Goal: Transaction & Acquisition: Purchase product/service

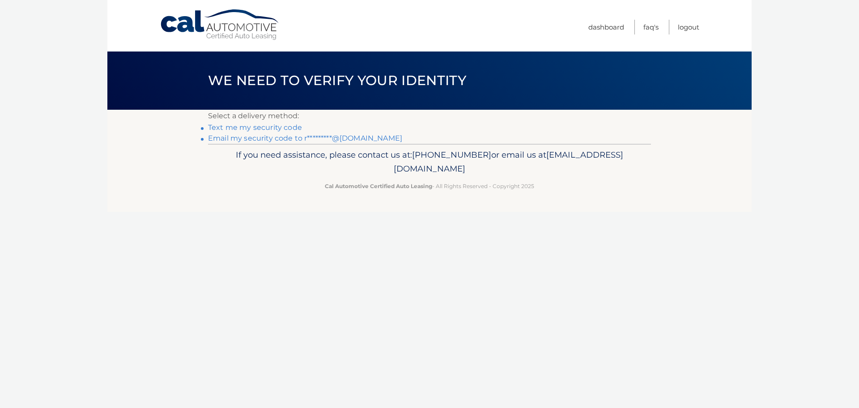
click at [275, 137] on link "Email my security code to r*********@gmail.com" at bounding box center [305, 138] width 194 height 9
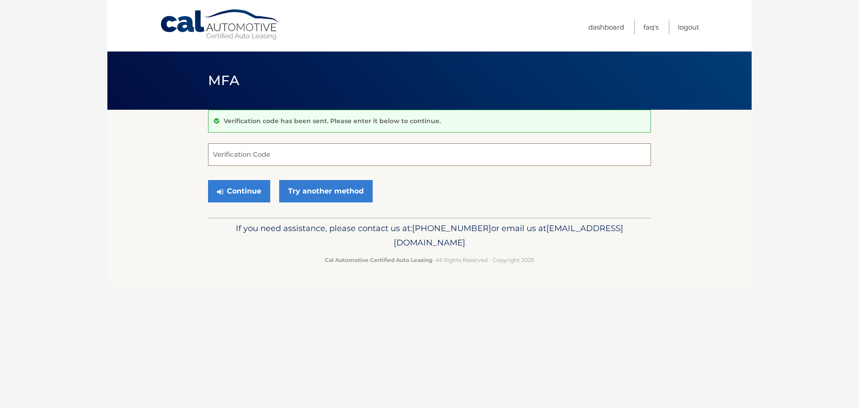
click at [272, 149] on input "Verification Code" at bounding box center [429, 154] width 443 height 22
paste input "660429"
click at [237, 186] on button "Continue" at bounding box center [239, 191] width 62 height 22
click at [278, 155] on input "660429" at bounding box center [429, 154] width 443 height 22
type input "660429"
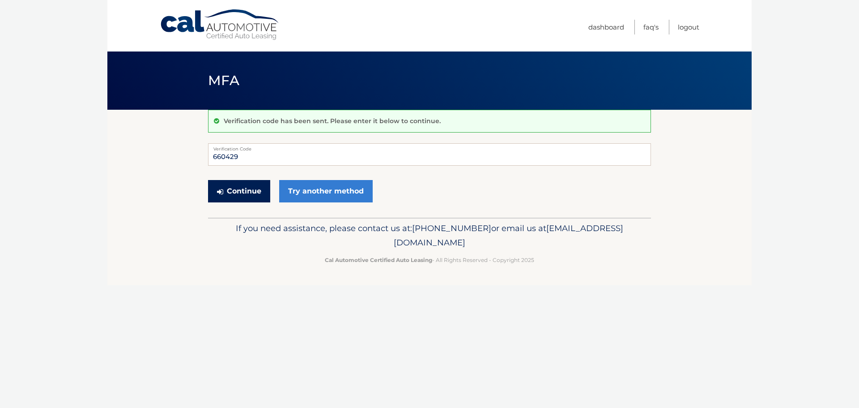
click at [236, 190] on button "Continue" at bounding box center [239, 191] width 62 height 22
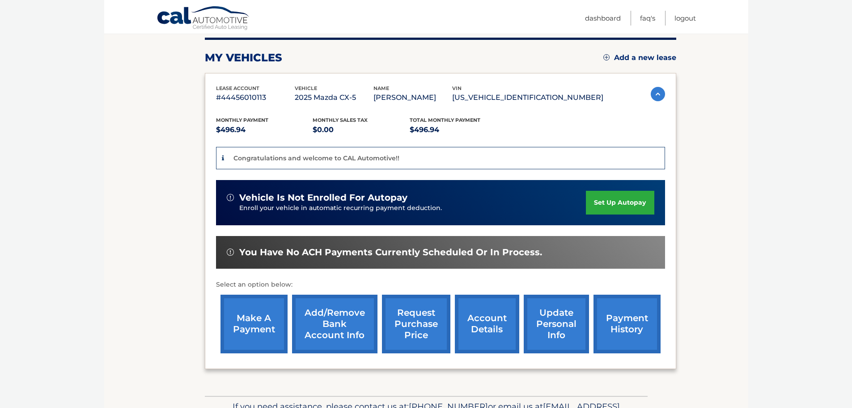
scroll to position [134, 0]
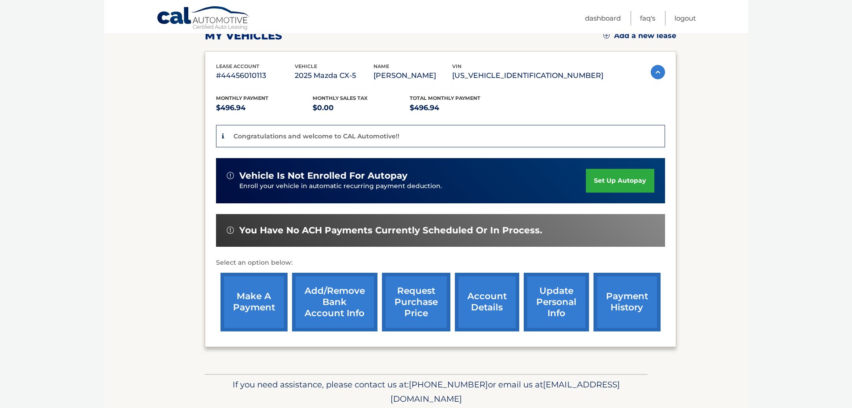
click at [262, 294] on link "make a payment" at bounding box center [254, 302] width 67 height 59
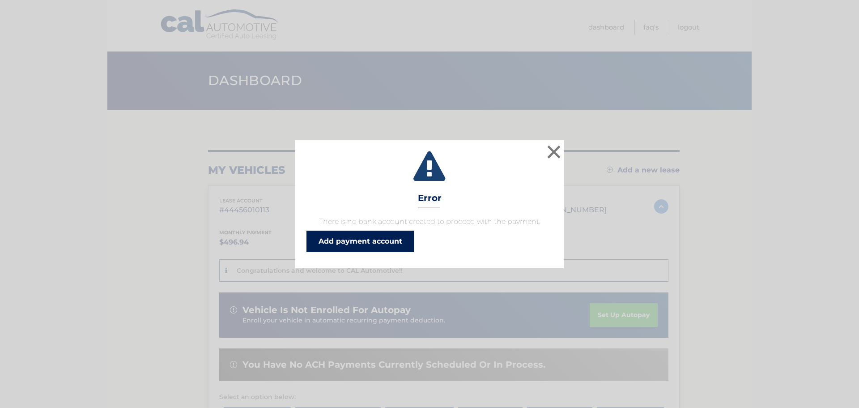
click at [398, 239] on link "Add payment account" at bounding box center [360, 240] width 107 height 21
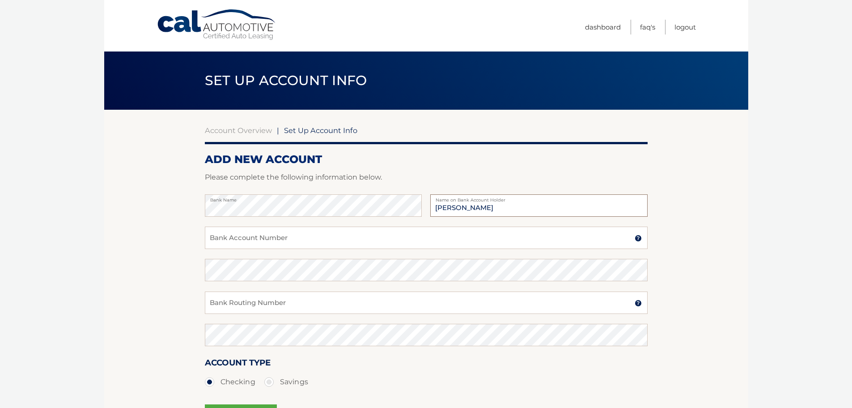
type input "Robert Keteltas"
click at [286, 239] on input "Bank Account Number" at bounding box center [426, 237] width 443 height 22
click at [282, 241] on input "826224834" at bounding box center [426, 237] width 443 height 22
type input "826224834"
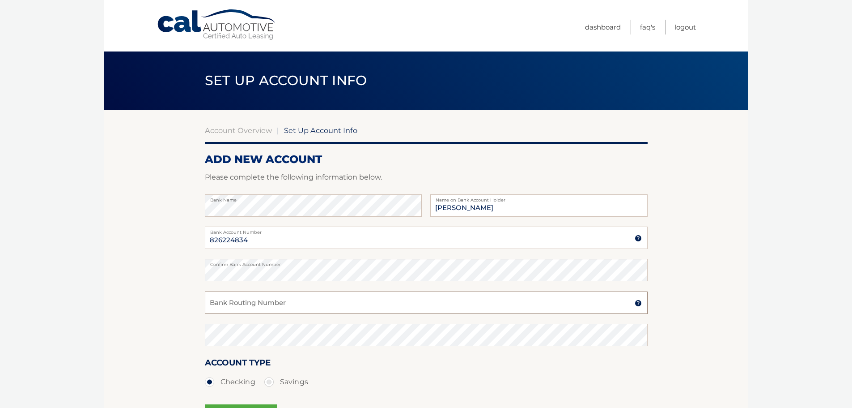
click at [250, 297] on input "Bank Routing Number" at bounding box center [426, 302] width 443 height 22
click at [243, 302] on input "021000021" at bounding box center [426, 302] width 443 height 22
click at [237, 306] on input "021000021" at bounding box center [426, 302] width 443 height 22
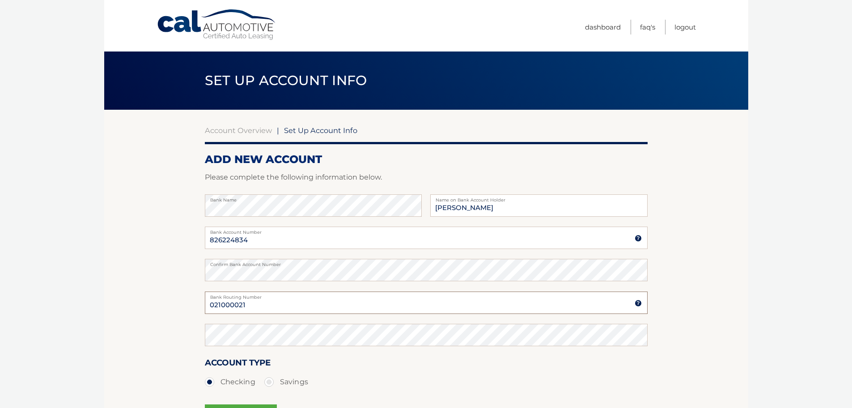
click at [264, 302] on input "021000021" at bounding box center [426, 302] width 443 height 22
type input "021000021"
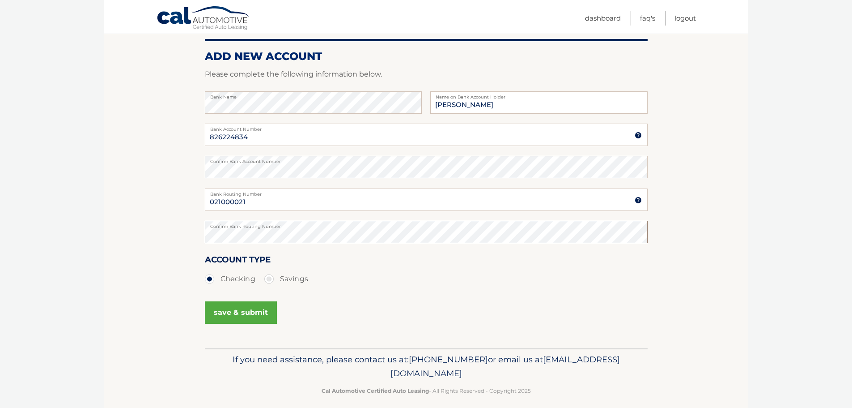
scroll to position [111, 0]
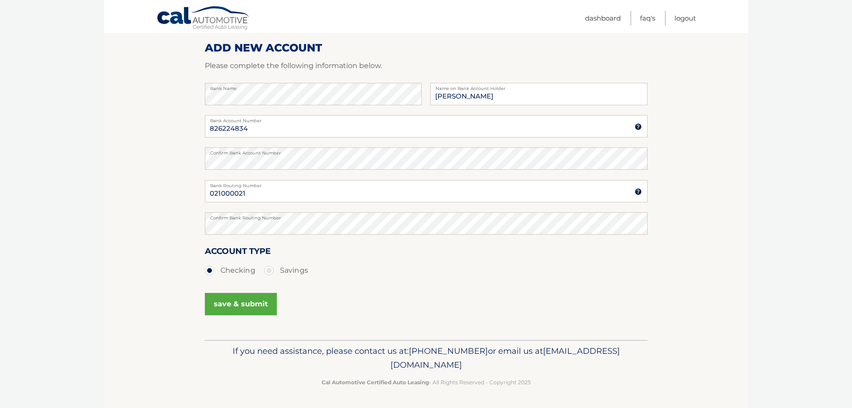
click at [243, 304] on button "save & submit" at bounding box center [241, 304] width 72 height 22
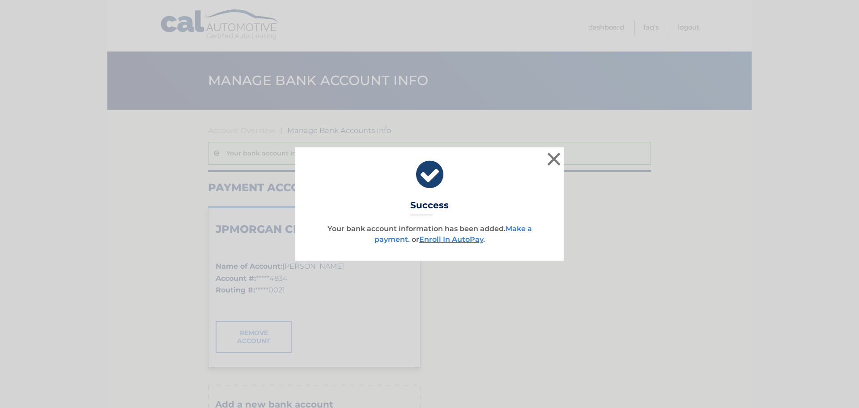
click at [386, 238] on link "Make a payment" at bounding box center [454, 233] width 158 height 19
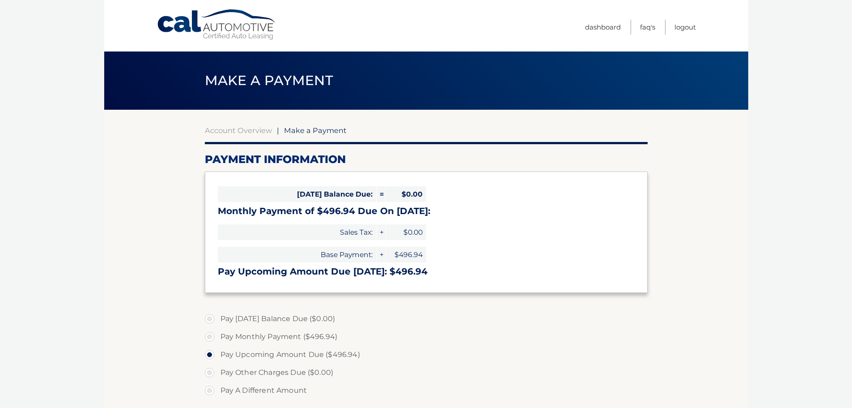
select select "YTdjY2U2YjQtZDY2MC00MTdjLWE4NWEtNTE0YzhjOTE2M2Mw"
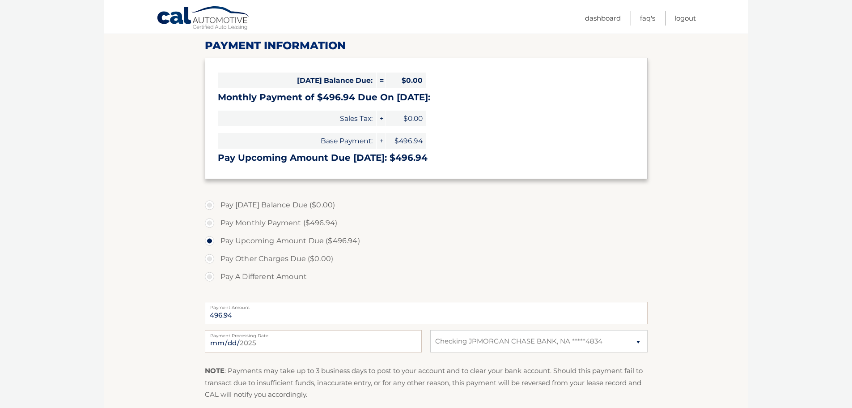
scroll to position [134, 0]
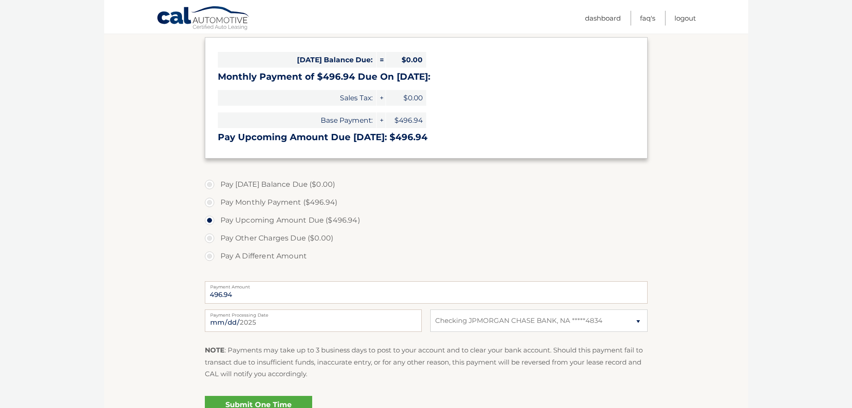
click at [210, 203] on label "Pay Monthly Payment ($496.94)" at bounding box center [426, 202] width 443 height 18
click at [210, 203] on input "Pay Monthly Payment ($496.94)" at bounding box center [213, 200] width 9 height 14
radio input "true"
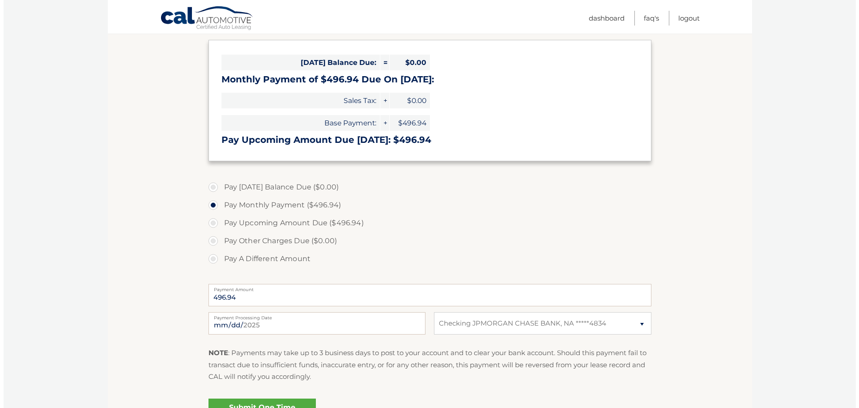
scroll to position [232, 0]
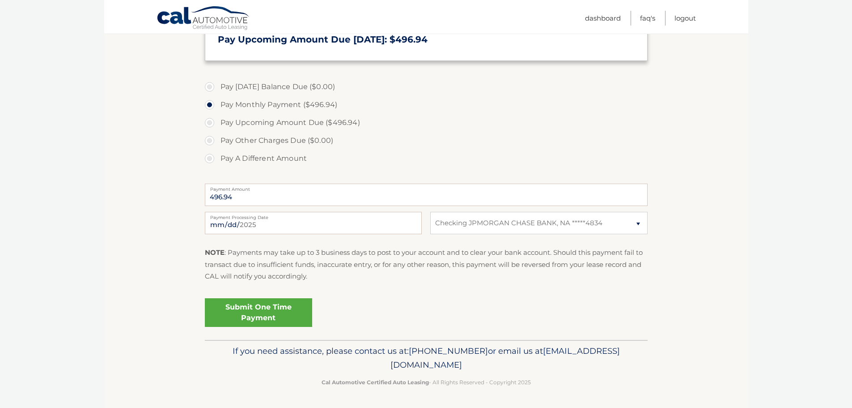
click at [281, 308] on link "Submit One Time Payment" at bounding box center [258, 312] width 107 height 29
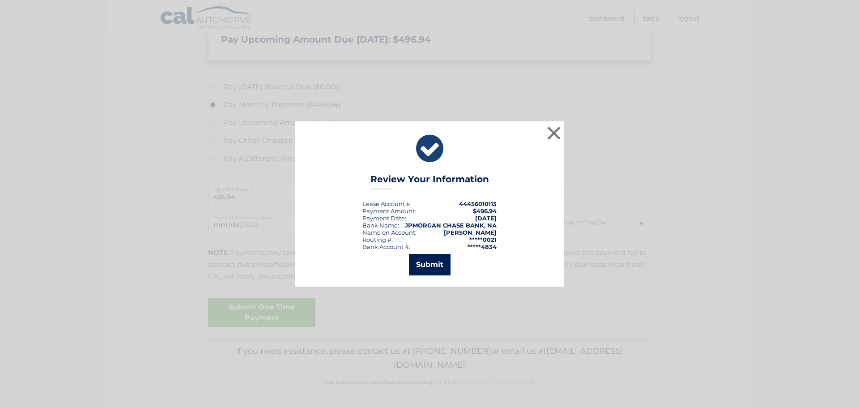
click at [430, 265] on button "Submit" at bounding box center [430, 264] width 42 height 21
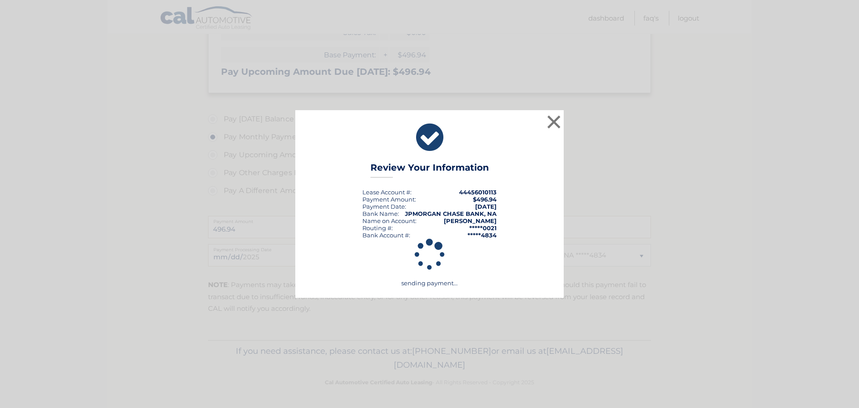
scroll to position [200, 0]
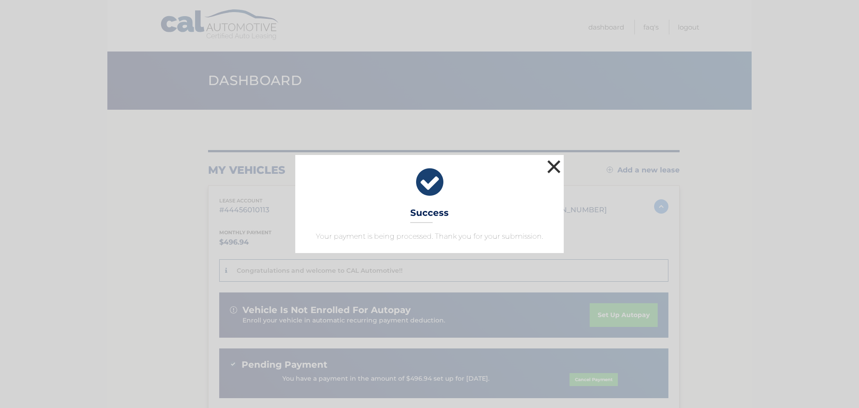
click at [553, 169] on button "×" at bounding box center [554, 167] width 18 height 18
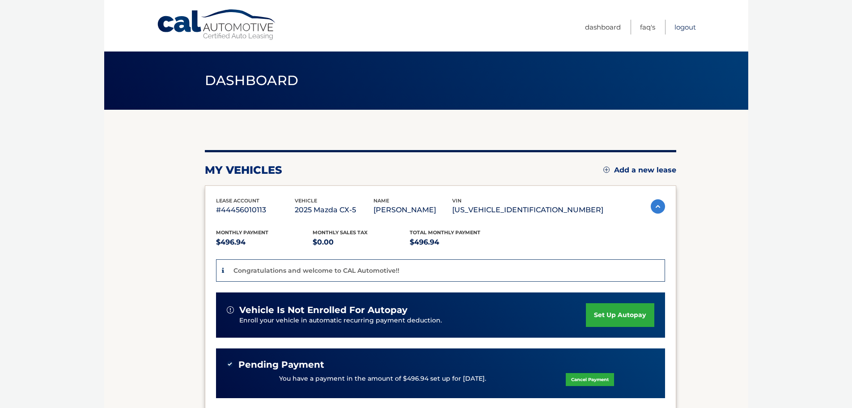
click at [675, 30] on link "Logout" at bounding box center [685, 27] width 21 height 15
